Goal: Task Accomplishment & Management: Use online tool/utility

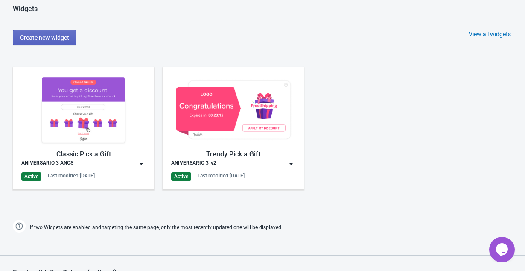
scroll to position [410, 0]
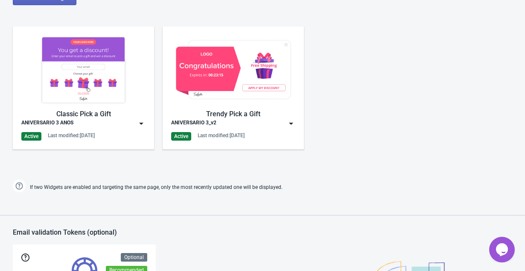
click at [141, 126] on img at bounding box center [141, 123] width 9 height 9
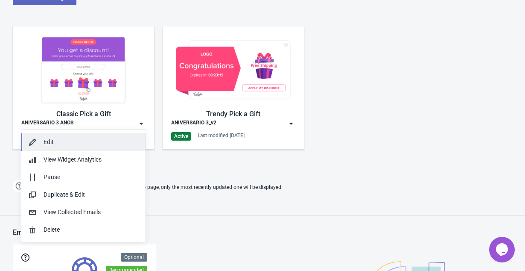
click at [74, 138] on div "Edit" at bounding box center [91, 141] width 95 height 9
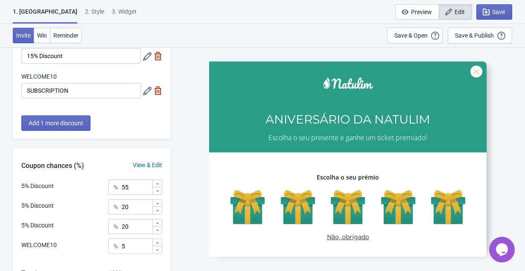
scroll to position [184, 0]
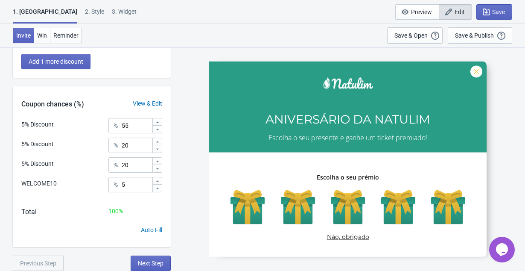
click at [85, 15] on div "2 . Style" at bounding box center [94, 14] width 19 height 15
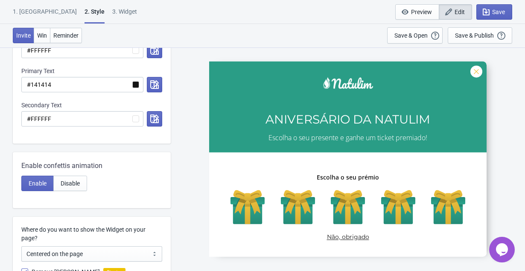
scroll to position [230, 0]
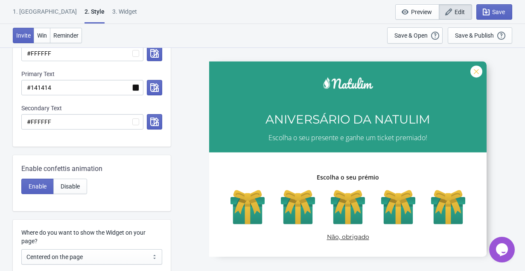
click at [112, 11] on div "3. Widget" at bounding box center [124, 14] width 25 height 15
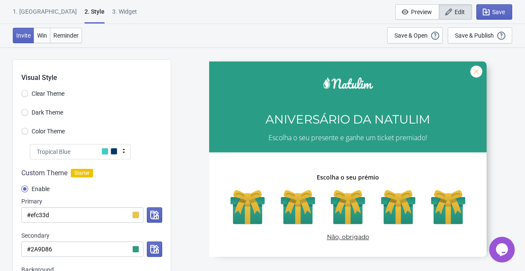
select select "specificBlogs"
select select "once_per_user"
select select "1"
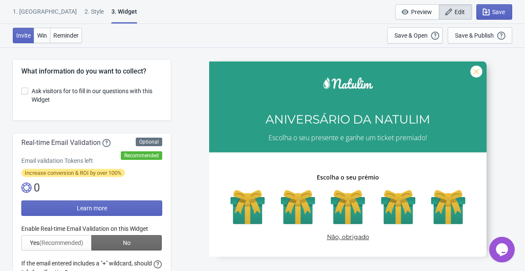
click at [85, 12] on div "2 . Style" at bounding box center [94, 14] width 19 height 15
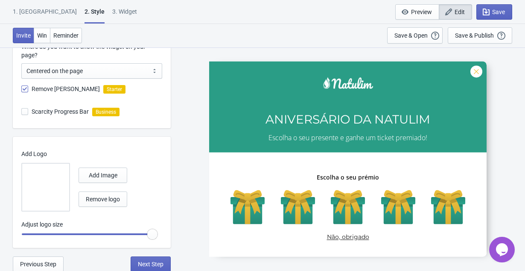
scroll to position [416, 0]
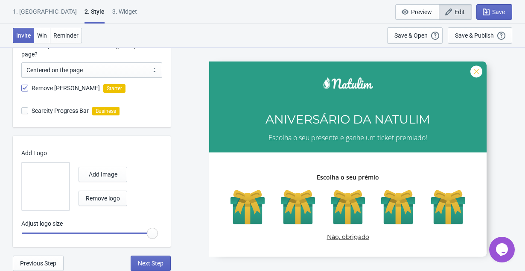
click at [30, 10] on div "1. [GEOGRAPHIC_DATA]" at bounding box center [45, 14] width 64 height 15
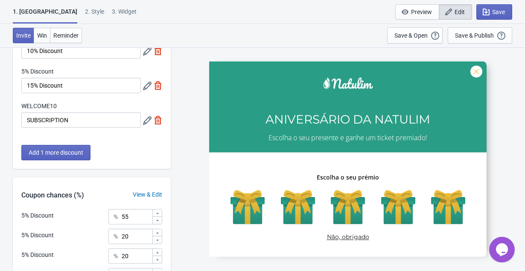
scroll to position [42, 0]
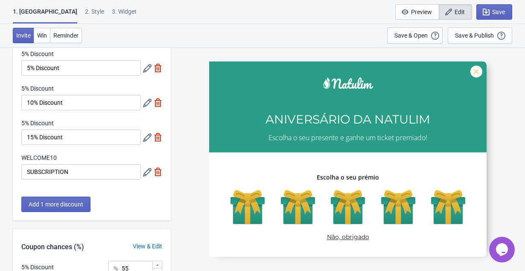
click at [147, 175] on icon at bounding box center [147, 172] width 9 height 9
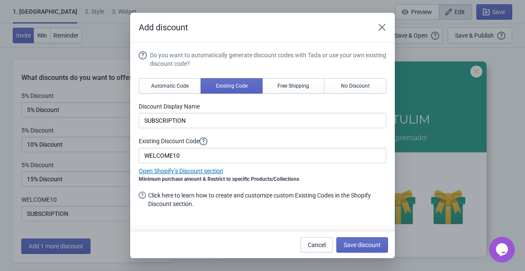
scroll to position [0, 0]
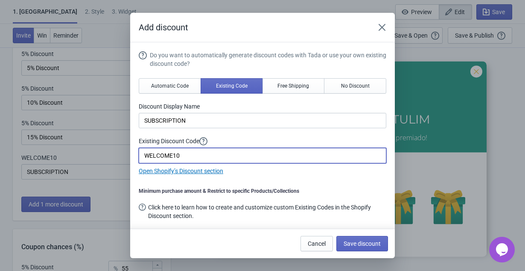
click at [203, 156] on input "WELCOME10" at bounding box center [263, 155] width 248 height 15
paste input "ANIVER3"
type input "ANIVER3"
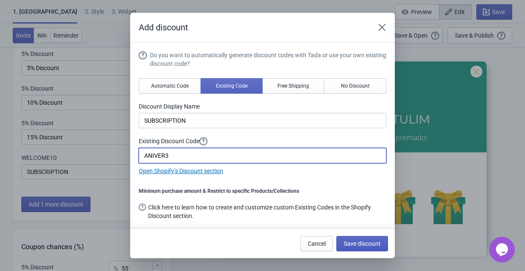
click at [356, 243] on span "Save discount" at bounding box center [362, 243] width 37 height 7
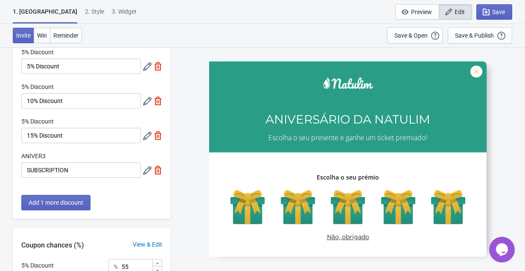
scroll to position [184, 0]
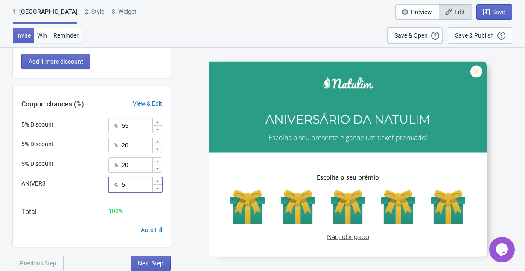
click at [137, 186] on input "5" at bounding box center [136, 184] width 31 height 15
type input "5"
type input "1"
click at [181, 167] on div "SASDERWERT3H ANIVERSÁRIO DA [PERSON_NAME] o seu presente e ganhe um ticket prem…" at bounding box center [348, 158] width 346 height 223
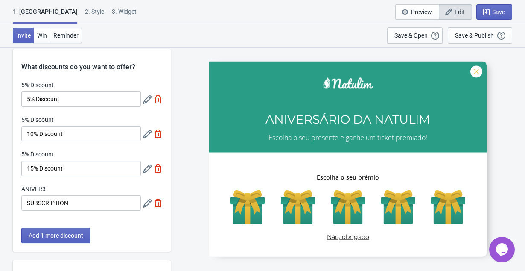
scroll to position [5, 0]
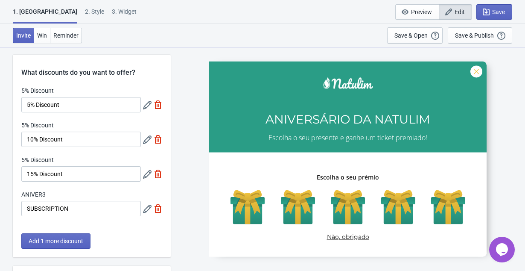
click at [146, 139] on icon at bounding box center [147, 139] width 9 height 9
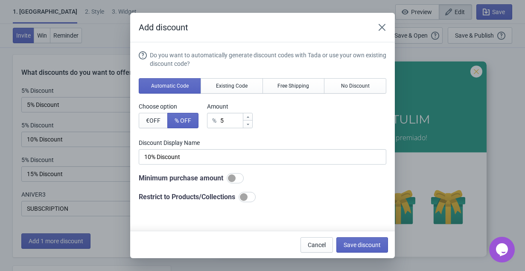
click at [223, 123] on div "% 5" at bounding box center [230, 120] width 46 height 15
type input "% Discount"
type input "1"
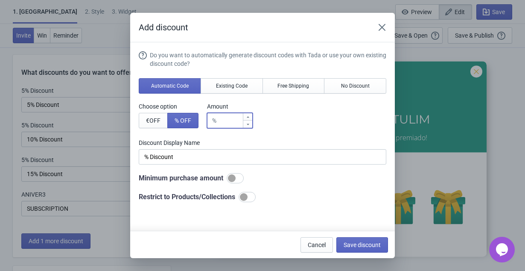
type input "1% Discount"
type input "10"
type input "10% Discount"
type input "10"
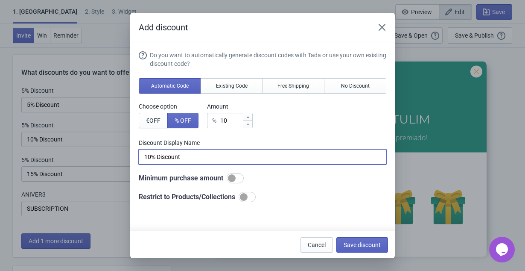
click at [178, 155] on input "10% Discount" at bounding box center [263, 156] width 248 height 15
type input "10% OFF"
click at [369, 247] on span "Save discount" at bounding box center [362, 244] width 37 height 7
type input "10% OFF"
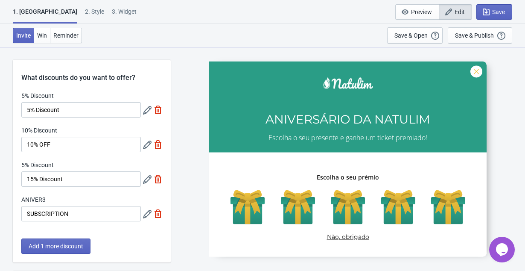
scroll to position [5, 0]
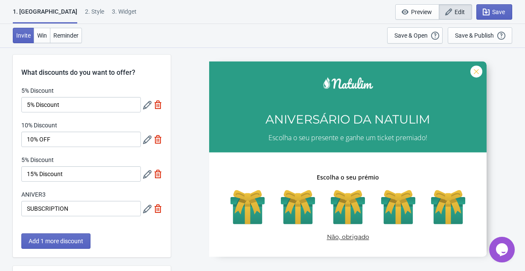
click at [146, 106] on icon at bounding box center [147, 105] width 9 height 9
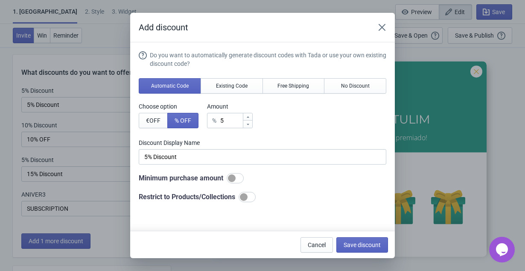
scroll to position [0, 0]
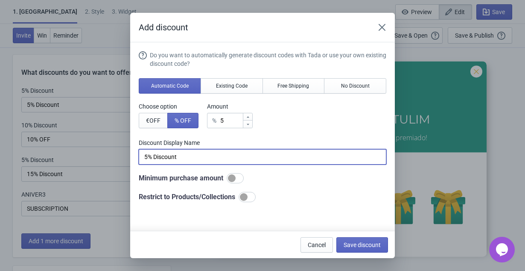
click at [163, 159] on input "5% Discount" at bounding box center [263, 156] width 248 height 15
type input "5% OFF"
click at [371, 242] on span "Save discount" at bounding box center [362, 244] width 37 height 7
type input "5% OFF"
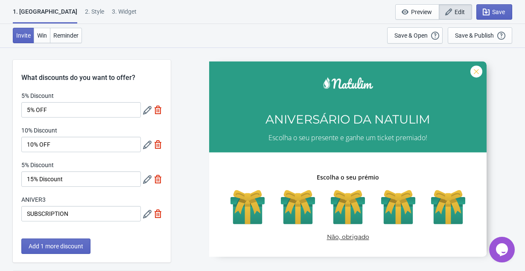
scroll to position [5, 0]
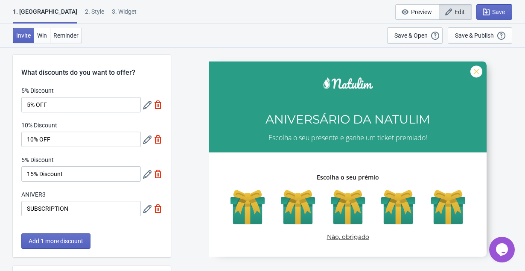
click at [148, 174] on icon at bounding box center [147, 174] width 9 height 9
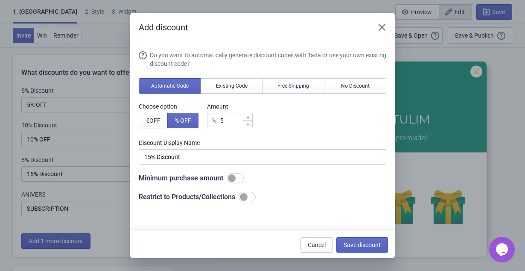
scroll to position [0, 0]
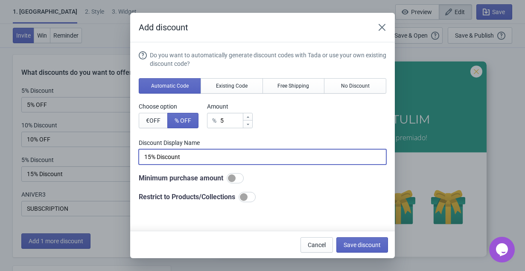
click at [172, 153] on input "15% Discount" at bounding box center [263, 156] width 248 height 15
type input "15% OFF"
click at [230, 120] on input "5" at bounding box center [231, 120] width 23 height 15
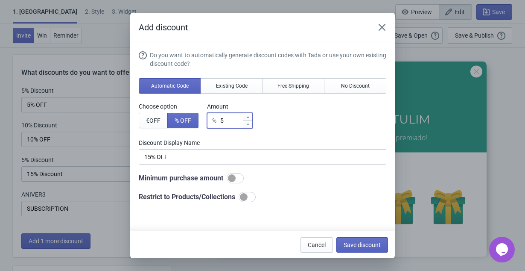
type input "15"
type input "15% Discount"
type input "15"
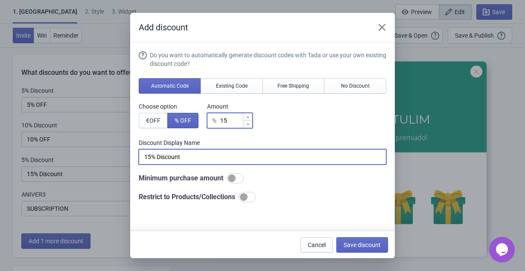
click at [173, 155] on input "15% Discount" at bounding box center [263, 156] width 248 height 15
type input "15% OFF"
click at [363, 240] on button "Save discount" at bounding box center [362, 244] width 52 height 15
type input "15% OFF"
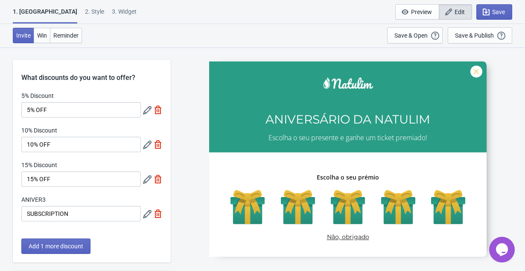
scroll to position [5, 0]
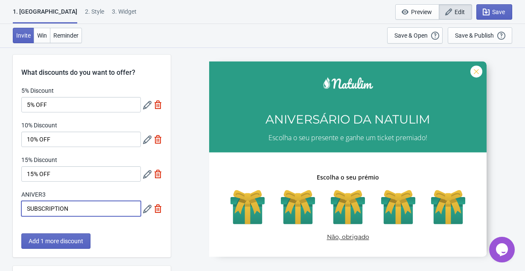
click at [50, 209] on input "SUBSCRIPTION" at bounding box center [81, 208] width 120 height 15
type input "1"
click at [500, 9] on span "Save" at bounding box center [498, 12] width 13 height 7
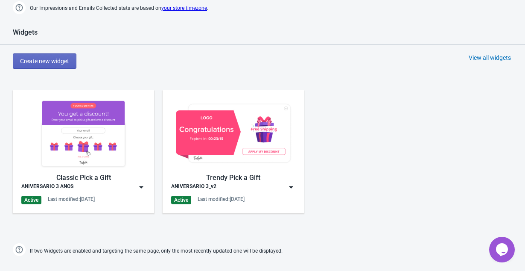
scroll to position [374, 0]
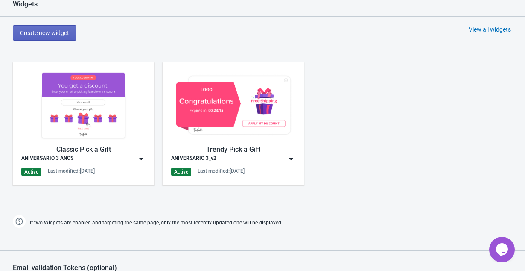
click at [279, 160] on div "ANIVERSARIO 3_v2" at bounding box center [233, 159] width 124 height 9
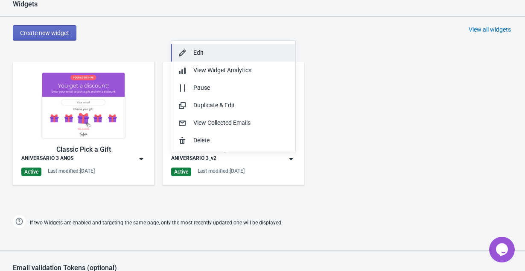
click at [221, 52] on div "Edit" at bounding box center [240, 52] width 95 height 9
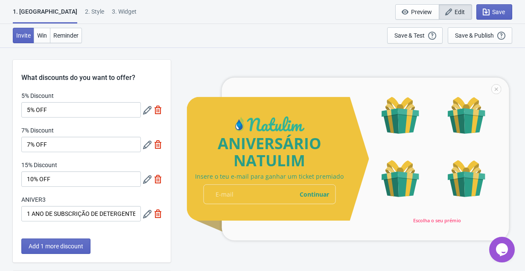
click at [144, 180] on icon at bounding box center [147, 179] width 9 height 9
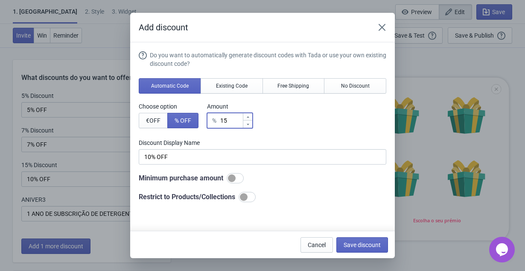
click at [235, 118] on input "15" at bounding box center [231, 120] width 23 height 15
type input "151"
type input "151% Discount"
type input "1510"
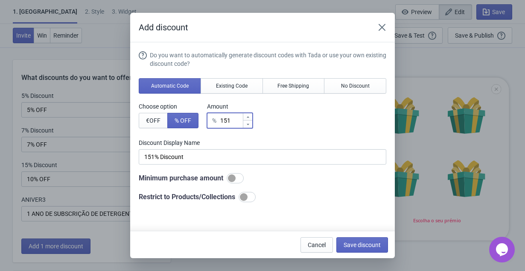
type input "1510% Discount"
type input "151"
type input "151% Discount"
type input "15"
type input "15% Discount"
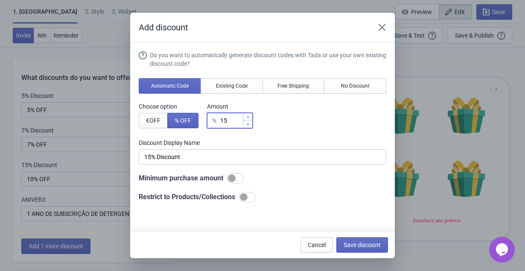
type input "1"
type input "1% Discount"
type input "10"
type input "10% Discount"
type input "10"
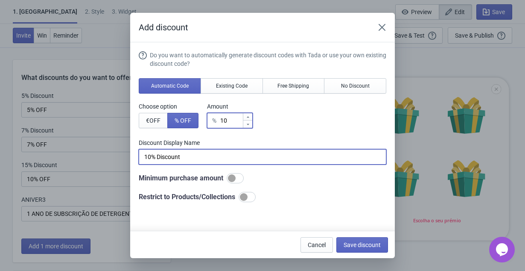
click at [171, 155] on input "10% Discount" at bounding box center [263, 156] width 248 height 15
type input "10% OFF"
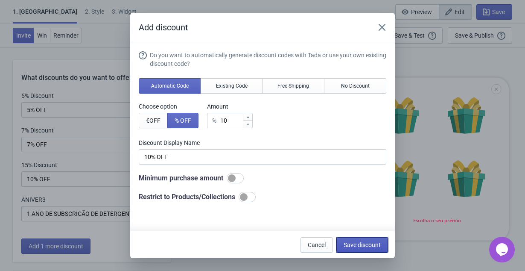
click at [365, 243] on span "Save discount" at bounding box center [362, 244] width 37 height 7
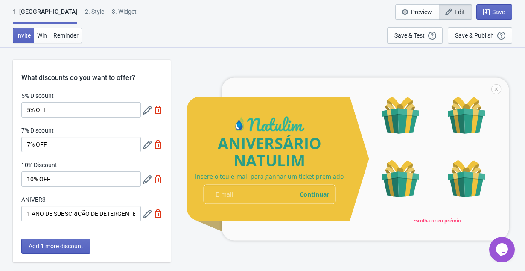
click at [146, 144] on icon at bounding box center [147, 144] width 9 height 9
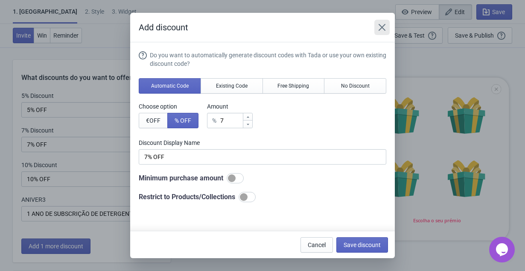
click at [380, 29] on icon "Close" at bounding box center [382, 27] width 7 height 7
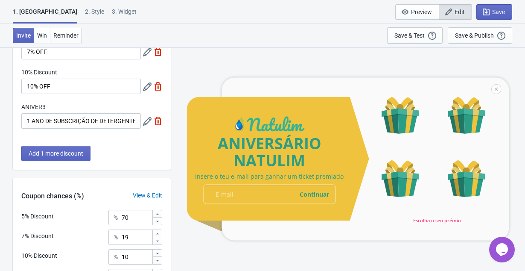
scroll to position [184, 0]
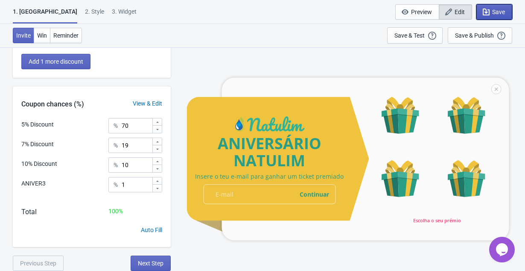
click at [493, 11] on span "Save" at bounding box center [498, 12] width 13 height 7
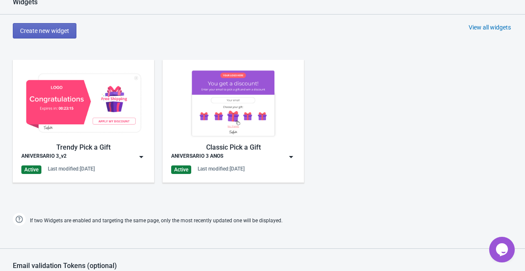
scroll to position [439, 0]
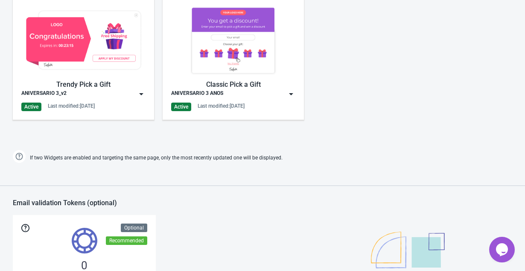
click at [131, 95] on div "ANIVERSARIO 3_v2" at bounding box center [83, 94] width 124 height 9
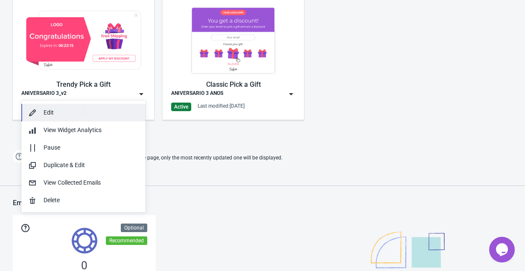
click at [49, 114] on div "Edit" at bounding box center [91, 112] width 95 height 9
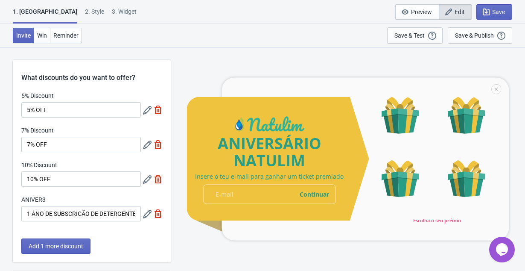
click at [112, 14] on div "3. Widget" at bounding box center [124, 14] width 25 height 15
select select "specificURL"
select select "once"
select select "1"
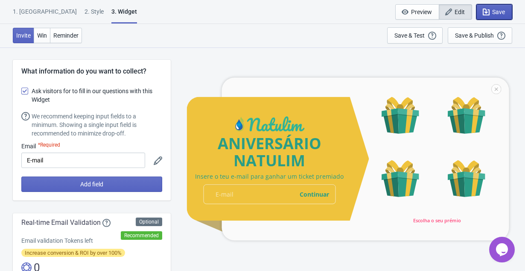
click at [496, 10] on span "Save" at bounding box center [498, 12] width 13 height 7
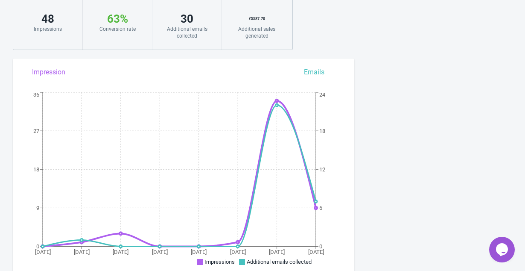
scroll to position [132, 0]
